Goal: Find contact information: Find contact information

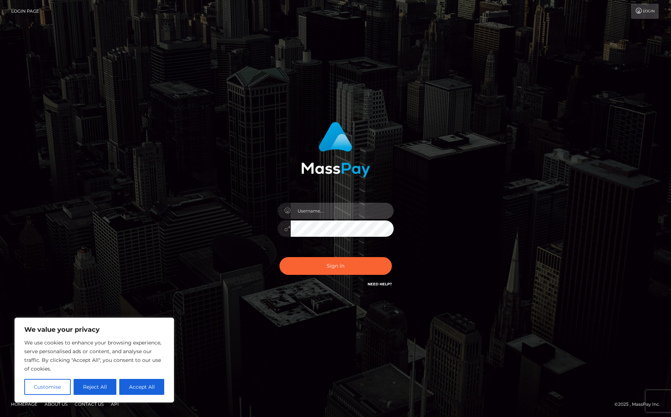
click at [308, 212] on input "text" at bounding box center [342, 211] width 103 height 16
type input "[EMAIL_ADDRESS][DOMAIN_NAME]"
click at [334, 268] on button "Sign in" at bounding box center [336, 266] width 112 height 18
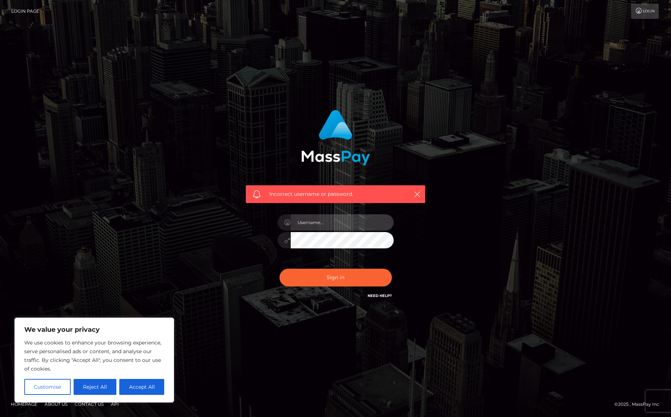
click at [314, 221] on input "text" at bounding box center [342, 222] width 103 height 16
type input "[EMAIL_ADDRESS][DOMAIN_NAME]"
click at [245, 255] on div "Incorrect username or password. gkinni@yahoo.com" at bounding box center [335, 204] width 190 height 201
click at [340, 281] on button "Sign in" at bounding box center [336, 278] width 112 height 18
click at [378, 296] on link "Need Help?" at bounding box center [380, 295] width 24 height 5
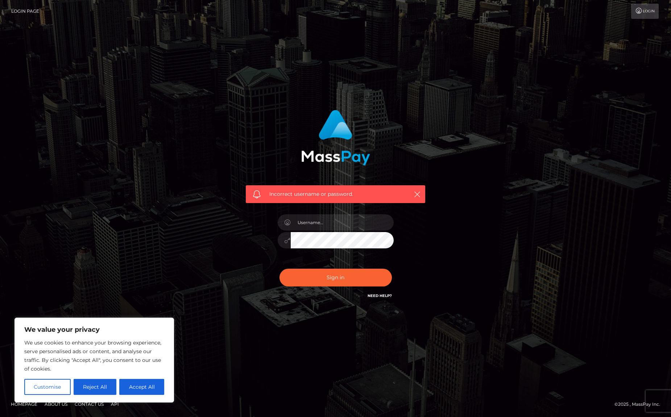
click at [642, 12] on icon at bounding box center [640, 11] width 8 height 6
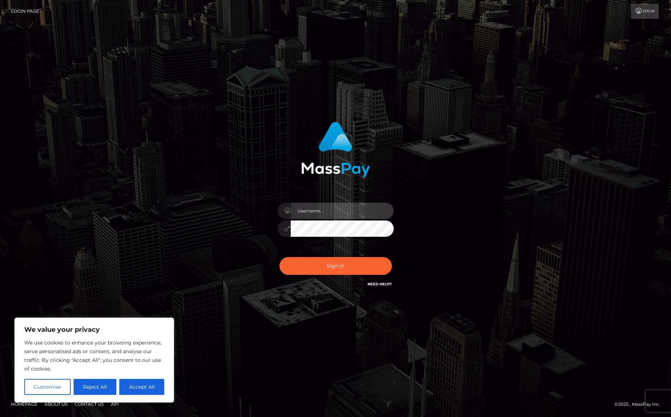
click at [303, 210] on input "text" at bounding box center [342, 211] width 103 height 16
click at [140, 386] on button "Accept All" at bounding box center [141, 387] width 45 height 16
checkbox input "true"
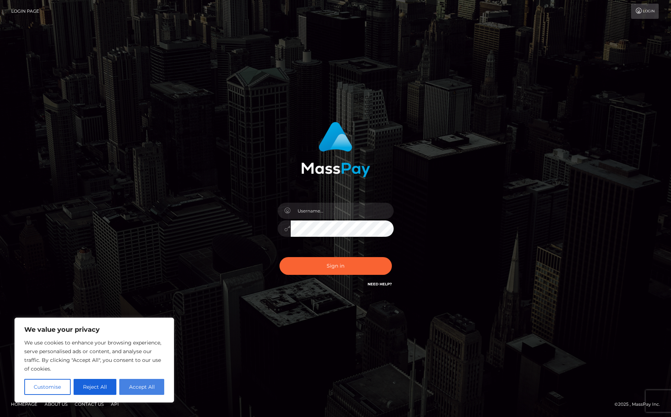
checkbox input "true"
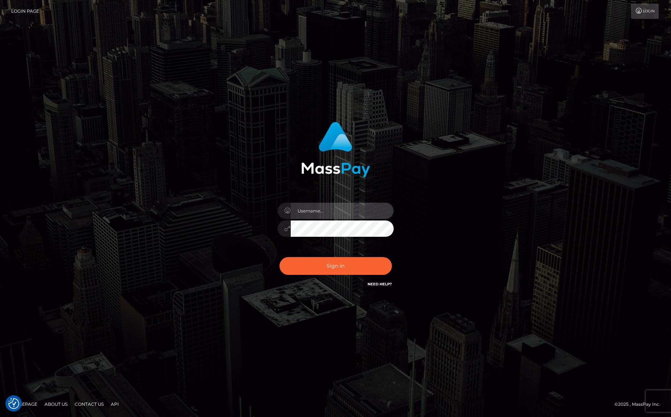
click at [324, 206] on input "text" at bounding box center [342, 211] width 103 height 16
type input "[EMAIL_ADDRESS][DOMAIN_NAME]"
click at [345, 268] on button "Sign in" at bounding box center [336, 266] width 112 height 18
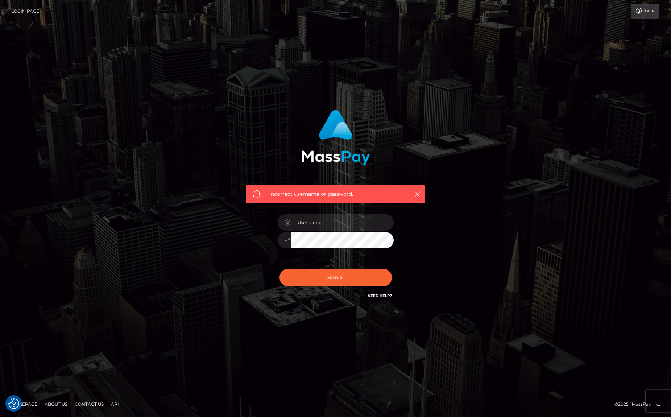
click at [378, 297] on link "Need Help?" at bounding box center [380, 295] width 24 height 5
click at [90, 404] on link "Contact Us" at bounding box center [89, 404] width 35 height 11
